Goal: Transaction & Acquisition: Purchase product/service

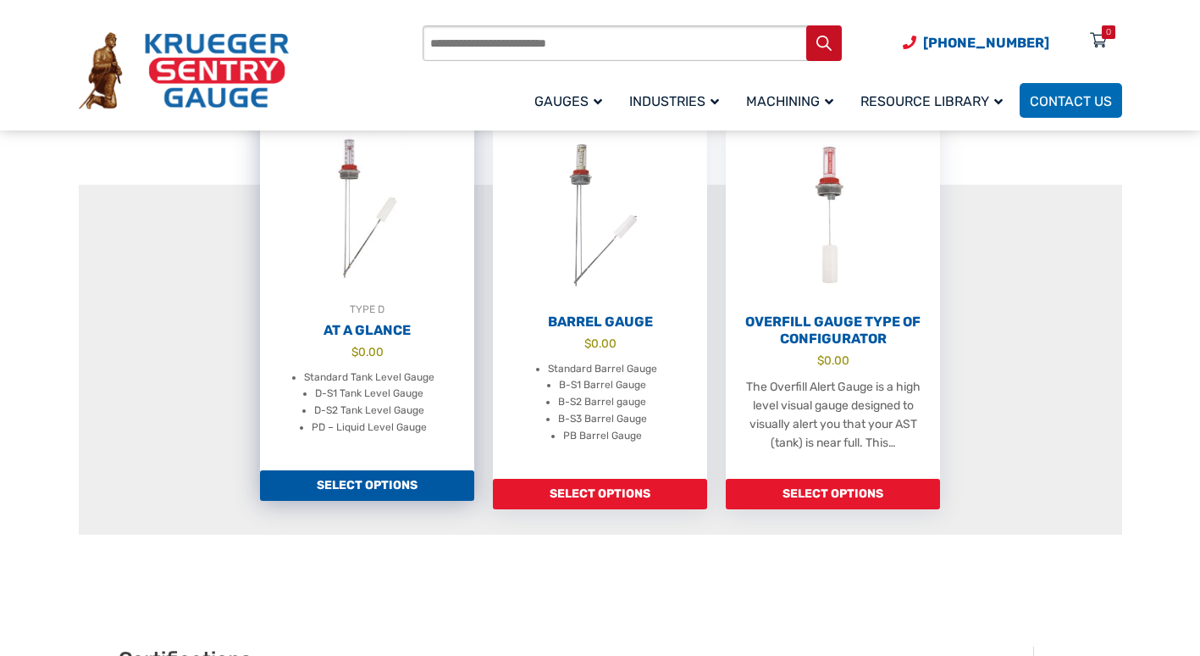
scroll to position [678, 0]
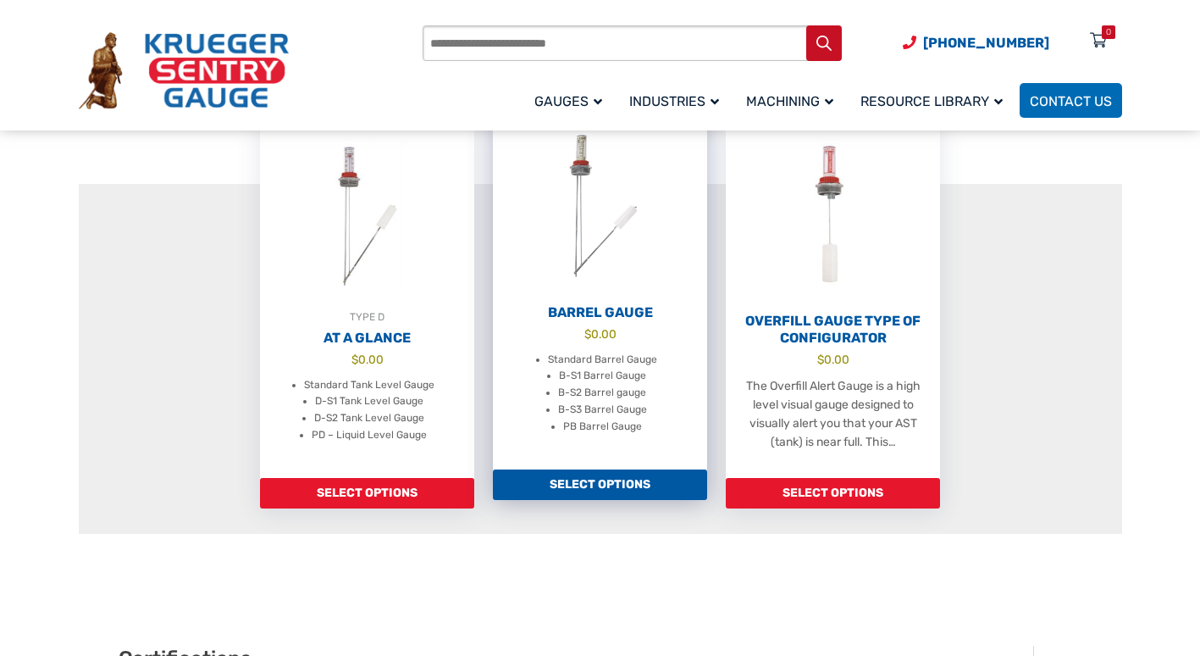
click at [644, 409] on li "B-S3 Barrel Gauge" at bounding box center [602, 410] width 89 height 17
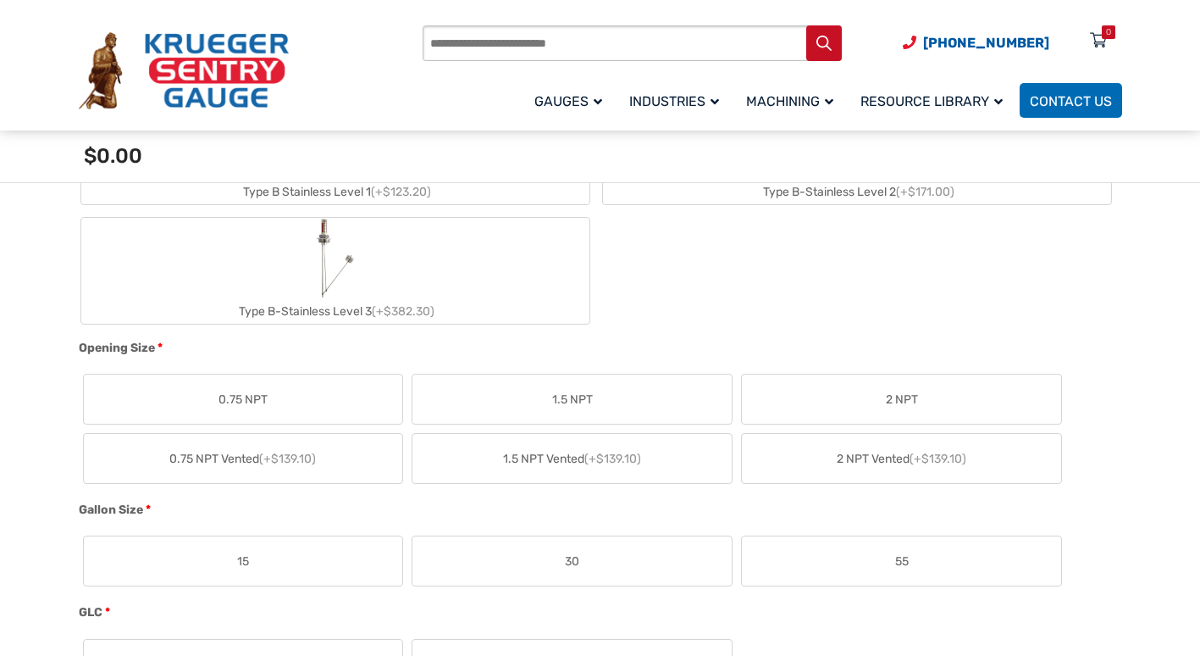
scroll to position [932, 0]
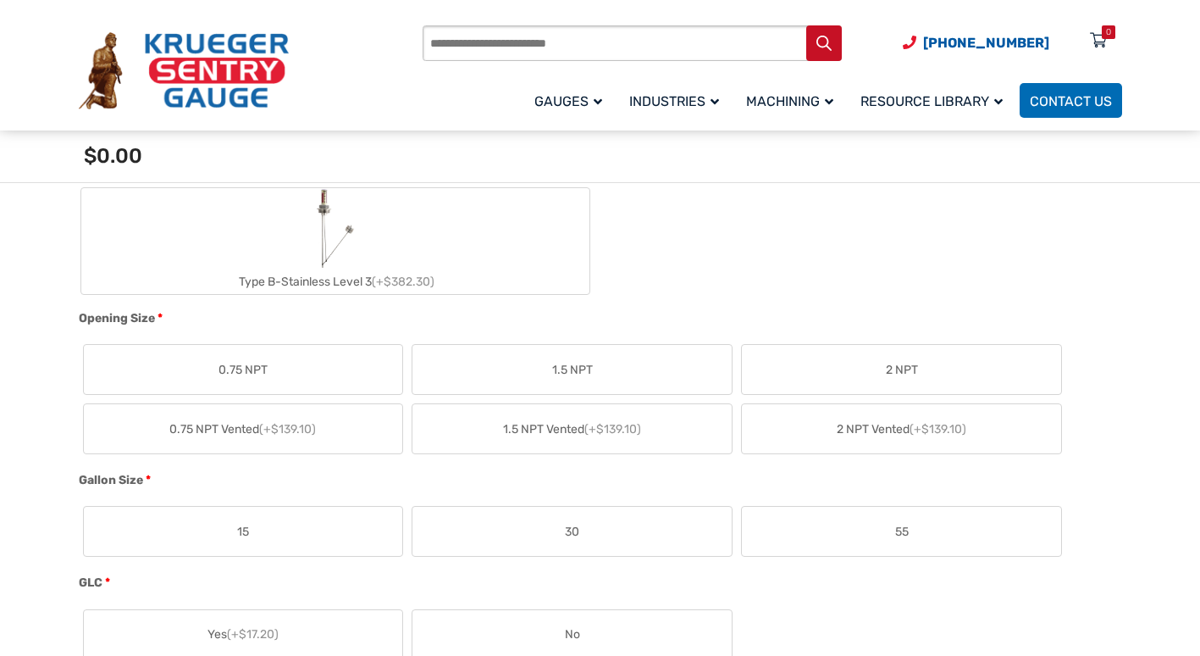
click at [817, 371] on label "2 NPT" at bounding box center [901, 369] width 319 height 49
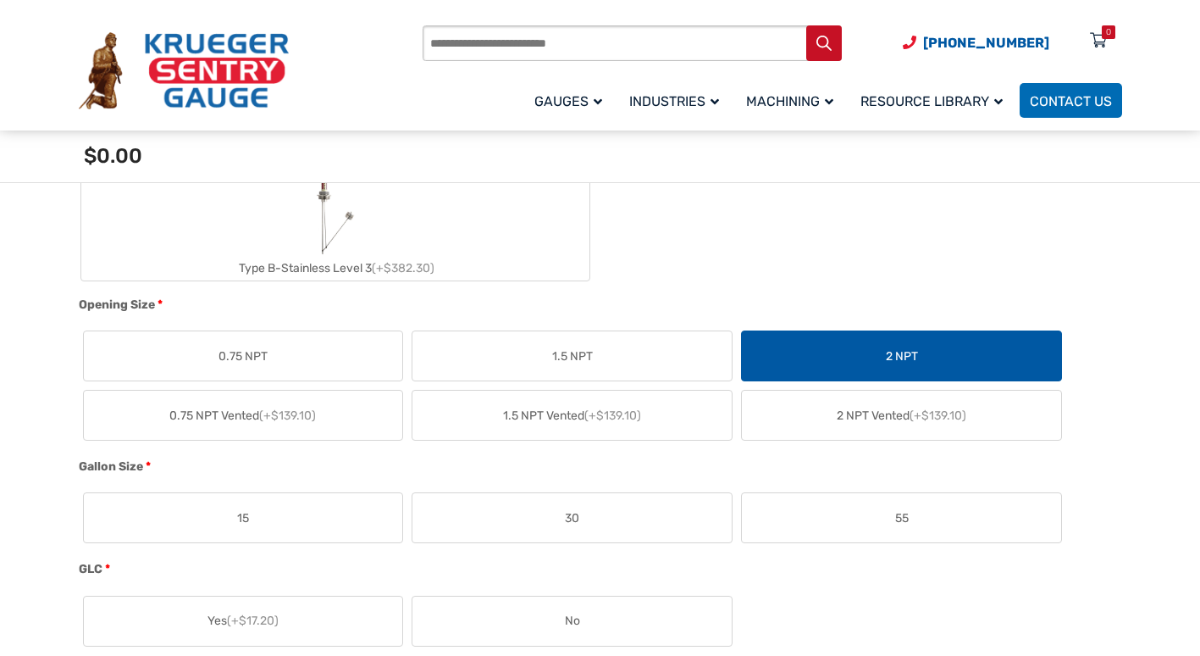
scroll to position [1101, 0]
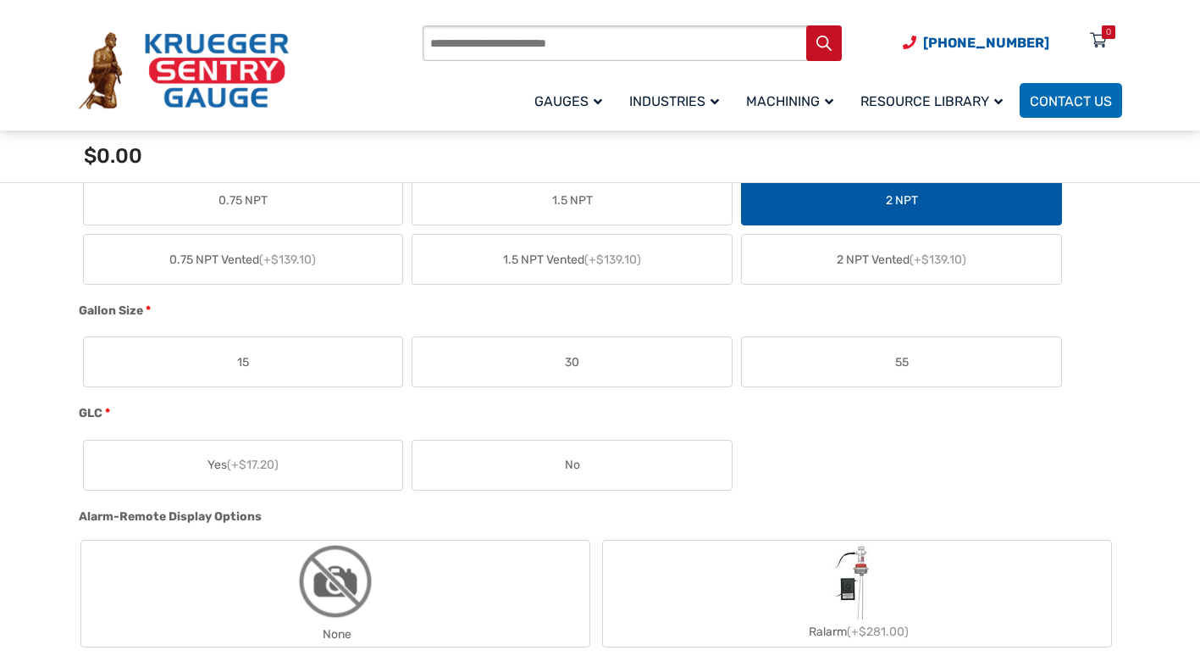
click at [841, 357] on label "55" at bounding box center [901, 361] width 319 height 49
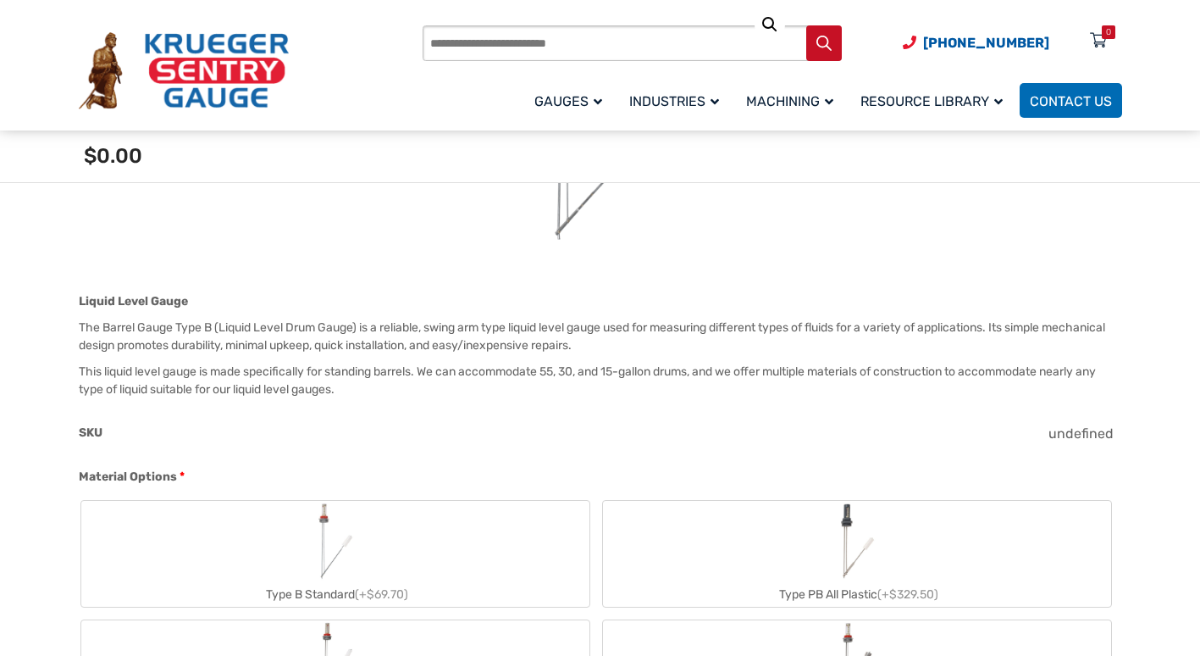
scroll to position [424, 0]
